Goal: Information Seeking & Learning: Find specific fact

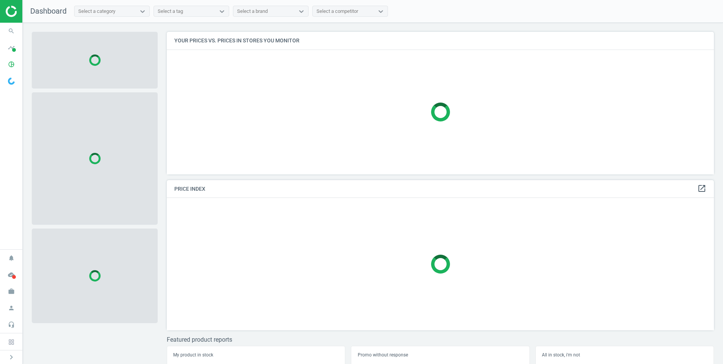
scroll to position [154, 554]
click at [12, 34] on icon "search" at bounding box center [11, 31] width 14 height 14
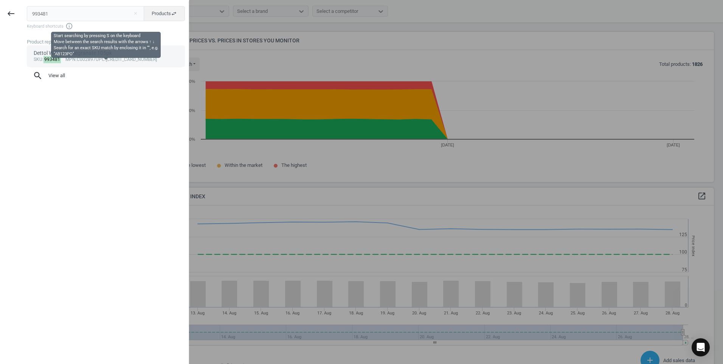
scroll to position [186, 554]
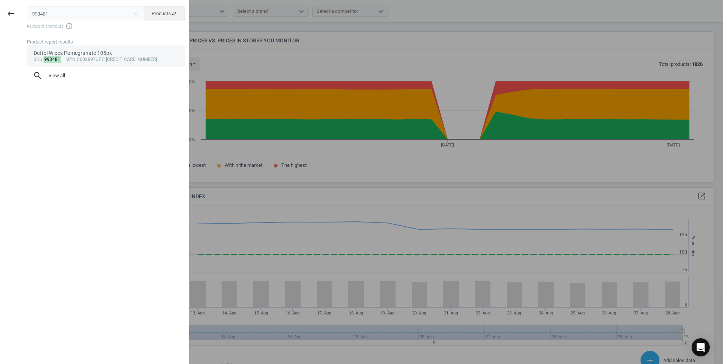
type input "993481"
click at [113, 51] on div "Dettol Wipes Pomegranate 105pk" at bounding box center [106, 53] width 145 height 7
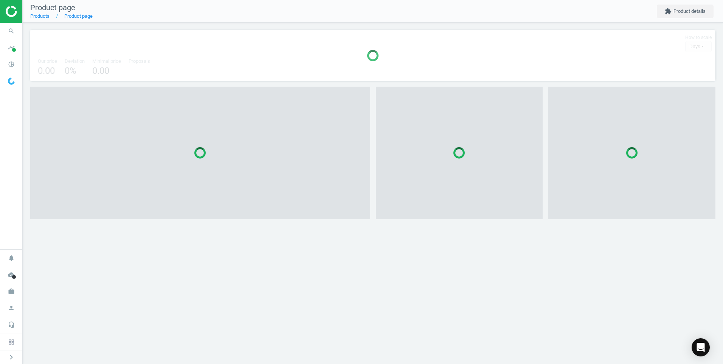
click at [113, 51] on body "Group 2 Created with Sketch. ic/cloud_download/grey600 Created with Sketch. gra…" at bounding box center [361, 182] width 723 height 364
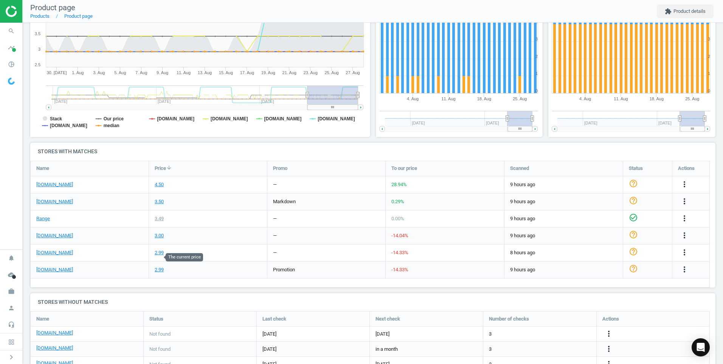
scroll to position [151, 0]
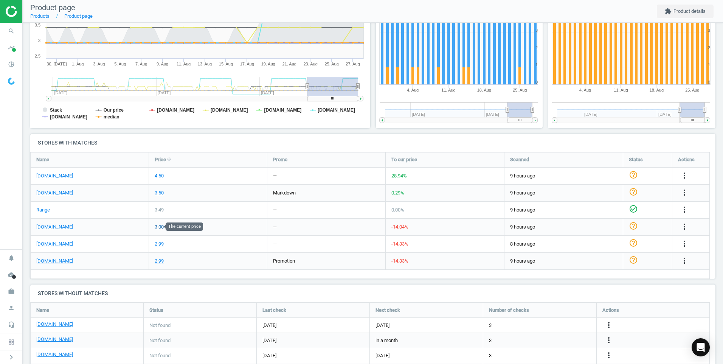
click at [160, 226] on div "3.00" at bounding box center [159, 227] width 9 height 7
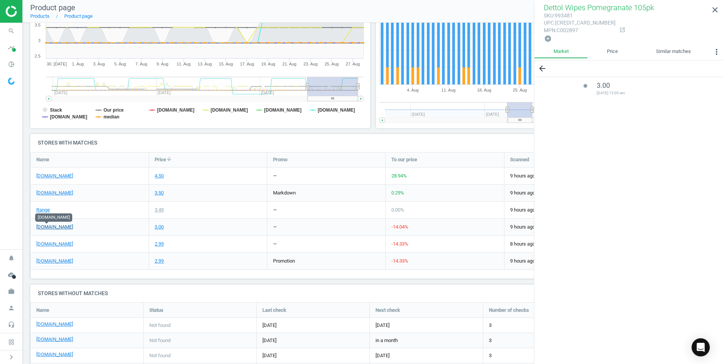
click at [54, 227] on link "[DOMAIN_NAME]" at bounding box center [54, 227] width 37 height 7
click at [50, 261] on link "[DOMAIN_NAME]" at bounding box center [54, 261] width 37 height 7
click at [2, 34] on span "search" at bounding box center [11, 31] width 23 height 17
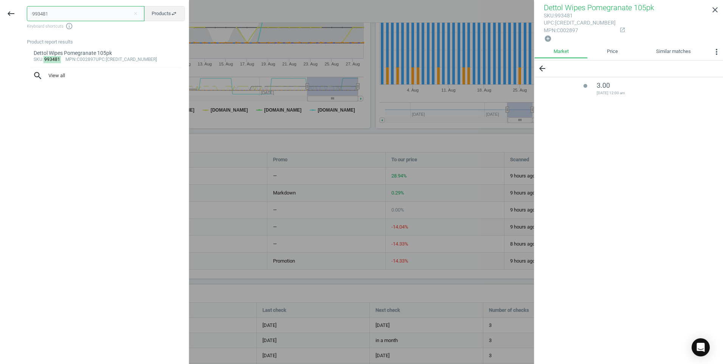
click at [71, 16] on input "993481" at bounding box center [86, 13] width 118 height 15
paste input "081803"
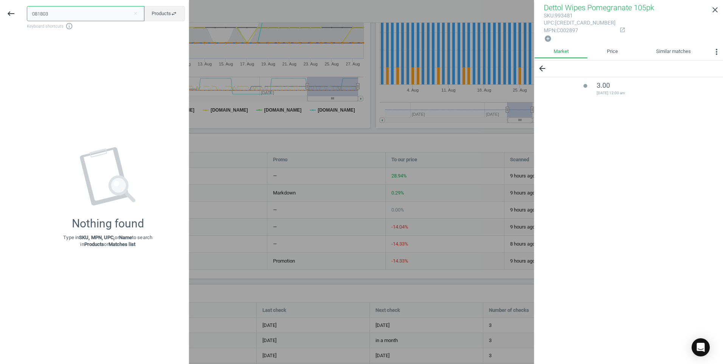
click at [76, 15] on input "081803" at bounding box center [86, 13] width 118 height 15
paste input "266901"
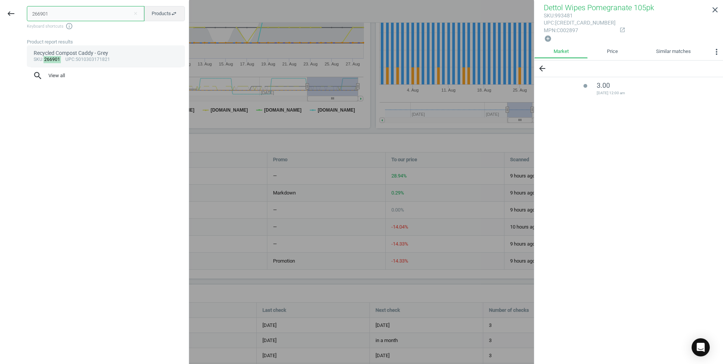
type input "266901"
click at [97, 55] on div "Recycled Compost Caddy - Grey" at bounding box center [106, 53] width 145 height 7
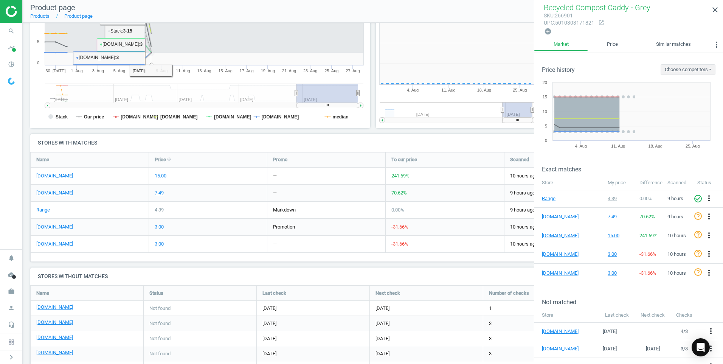
scroll to position [4, 4]
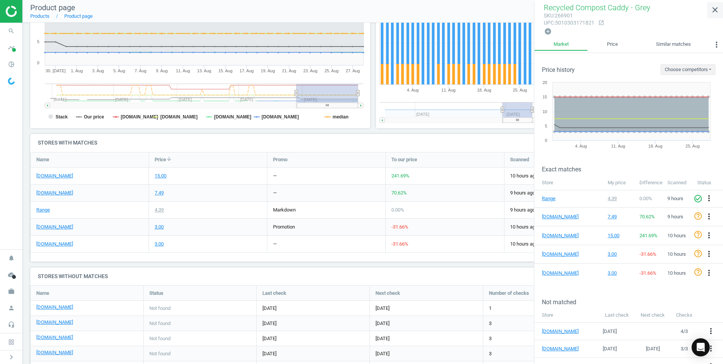
click at [718, 8] on icon "close" at bounding box center [715, 9] width 9 height 9
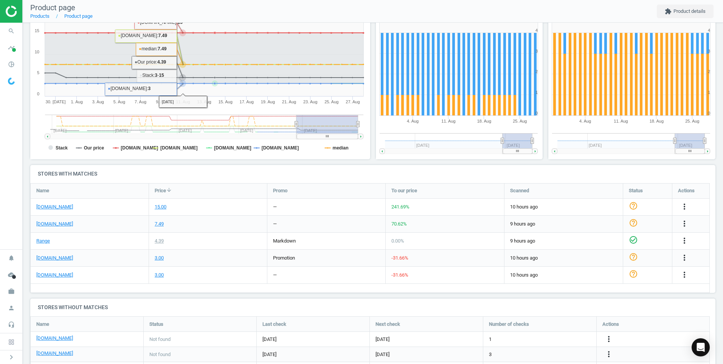
scroll to position [0, 0]
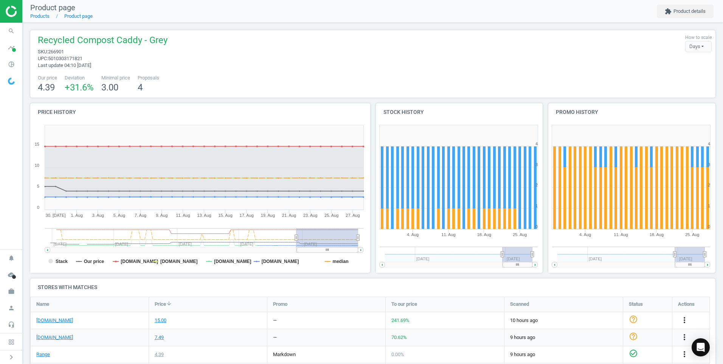
click at [56, 50] on span "266901" at bounding box center [56, 52] width 16 height 6
copy span "266901"
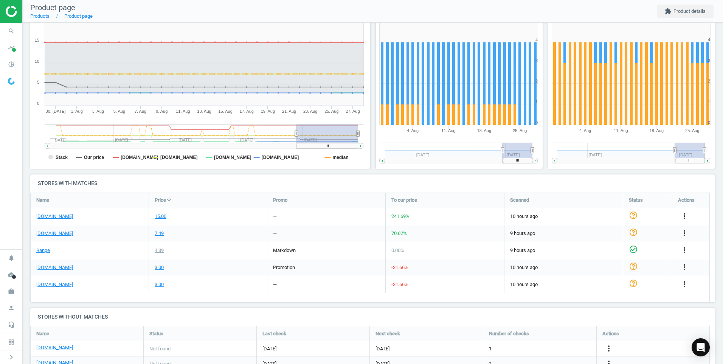
scroll to position [114, 0]
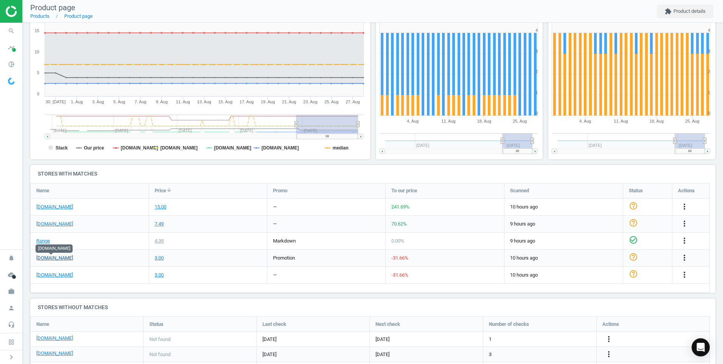
click at [63, 260] on link "[DOMAIN_NAME]" at bounding box center [54, 258] width 37 height 7
click at [56, 275] on link "[DOMAIN_NAME]" at bounding box center [54, 275] width 37 height 7
click at [4, 31] on icon "search" at bounding box center [11, 31] width 14 height 14
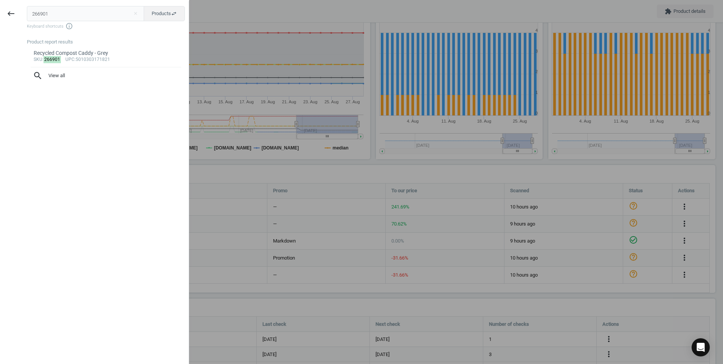
click at [50, 16] on input "266901" at bounding box center [86, 13] width 118 height 15
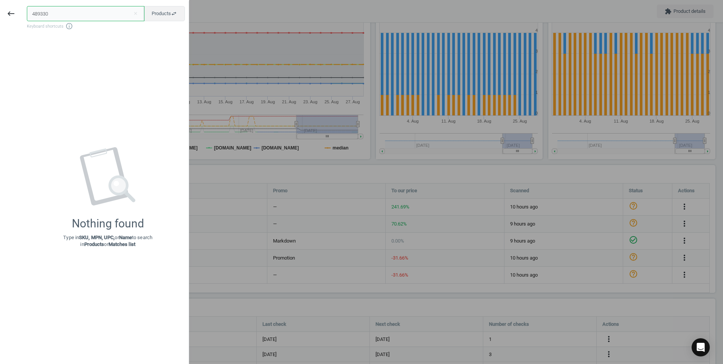
click at [69, 10] on input "489330" at bounding box center [86, 13] width 118 height 15
paste input "15276"
click at [160, 13] on span "Products swap_horiz" at bounding box center [164, 13] width 25 height 7
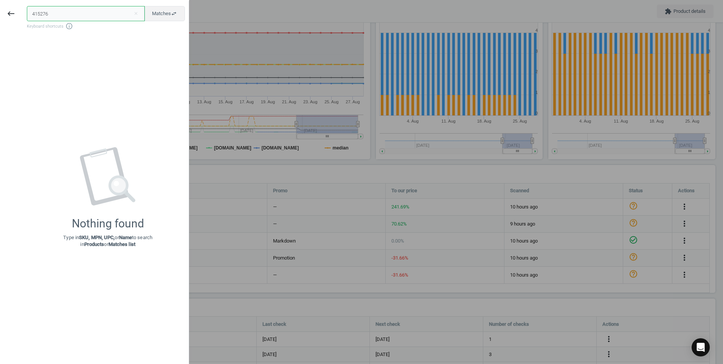
click at [121, 13] on input "415276" at bounding box center [86, 13] width 118 height 15
click at [33, 17] on input "415276" at bounding box center [86, 13] width 118 height 15
click at [156, 16] on span "Matches swap_horiz" at bounding box center [164, 13] width 25 height 7
click at [79, 14] on input "415276" at bounding box center [86, 13] width 118 height 15
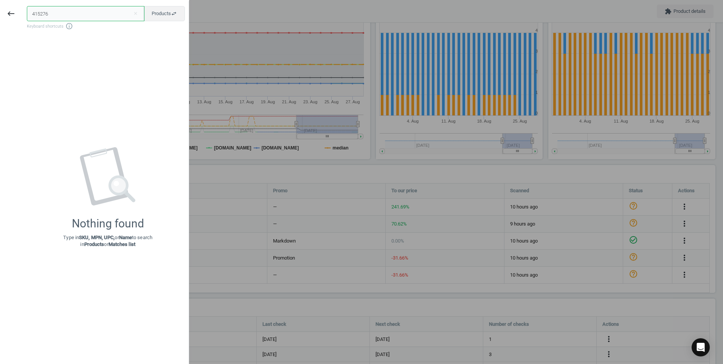
paste input "94157"
type input "494157"
